Goal: Information Seeking & Learning: Learn about a topic

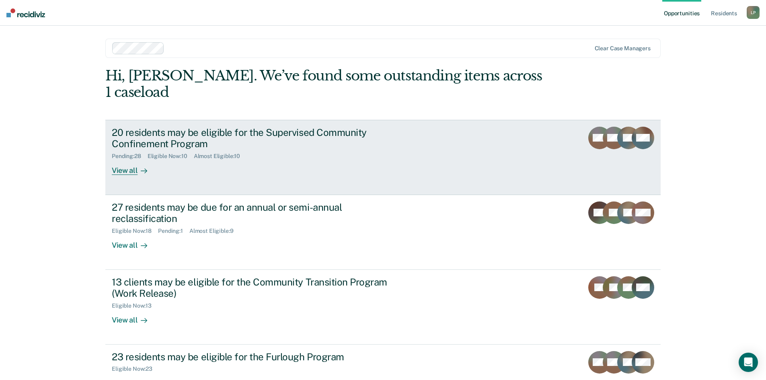
click at [217, 120] on link "20 residents may be eligible for the Supervised Community Confinement Program P…" at bounding box center [382, 157] width 555 height 75
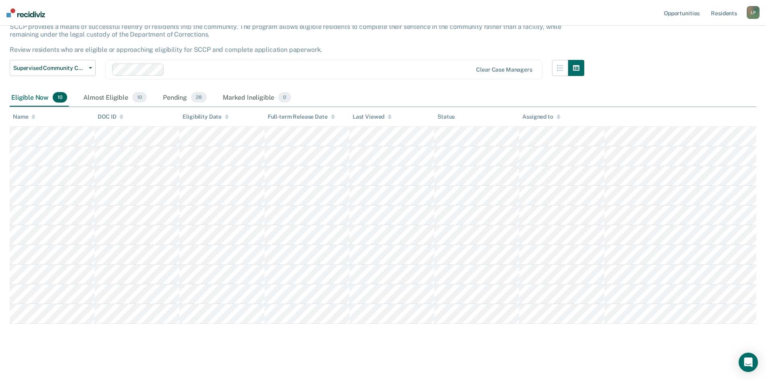
scroll to position [57, 0]
click at [105, 95] on div "Almost Eligible 10" at bounding box center [115, 96] width 67 height 18
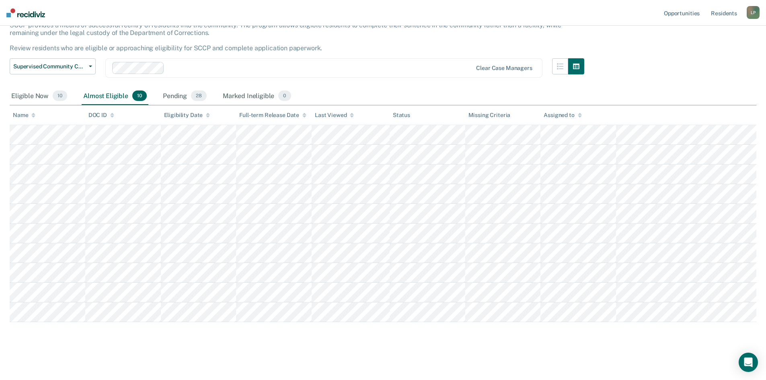
scroll to position [97, 0]
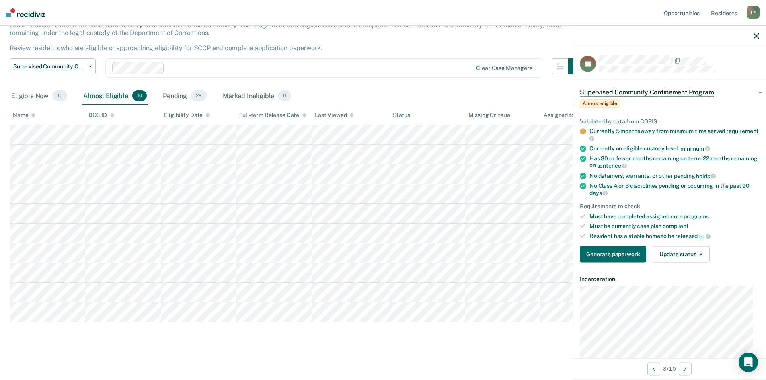
click at [754, 37] on icon "button" at bounding box center [757, 36] width 6 height 6
